Goal: Information Seeking & Learning: Learn about a topic

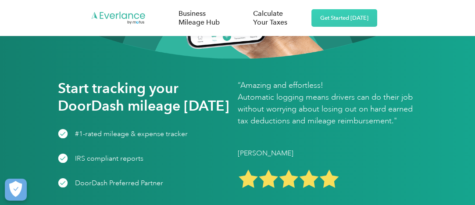
scroll to position [1271, 0]
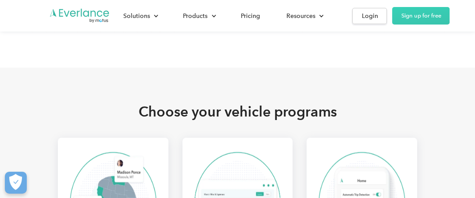
scroll to position [1622, 0]
